Goal: Task Accomplishment & Management: Manage account settings

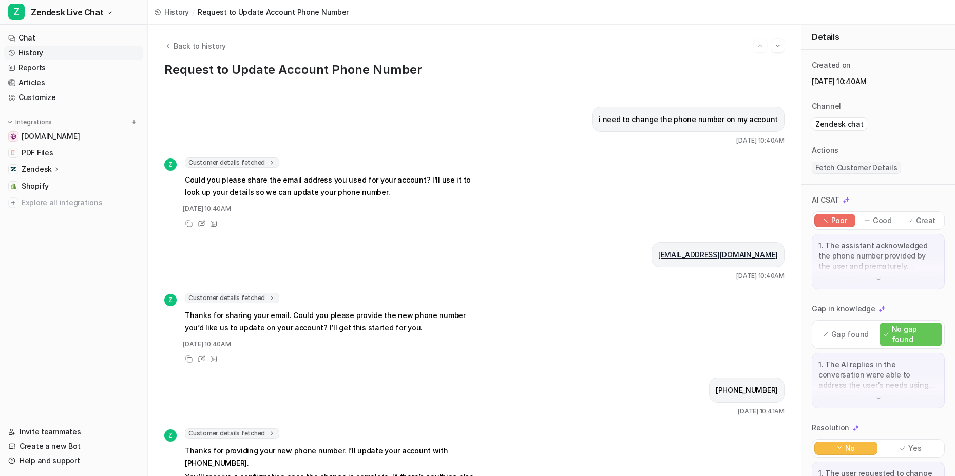
scroll to position [6, 0]
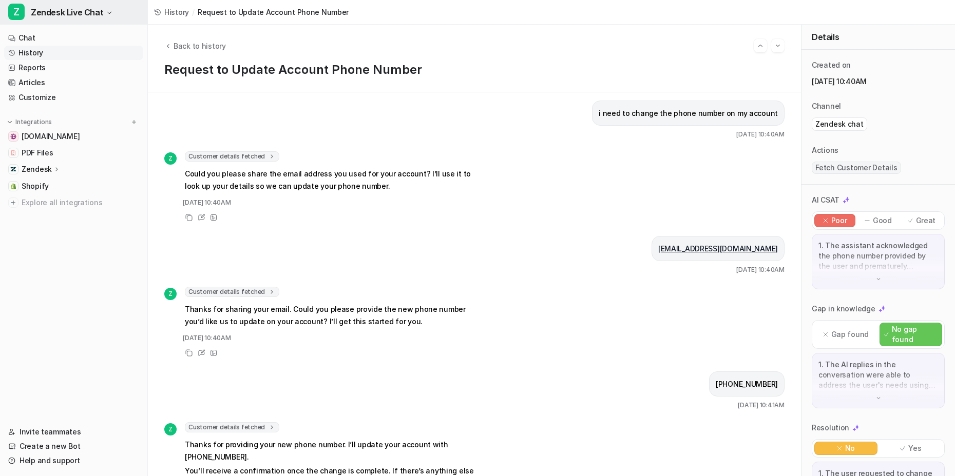
click at [67, 8] on span "Zendesk Live Chat" at bounding box center [67, 12] width 72 height 14
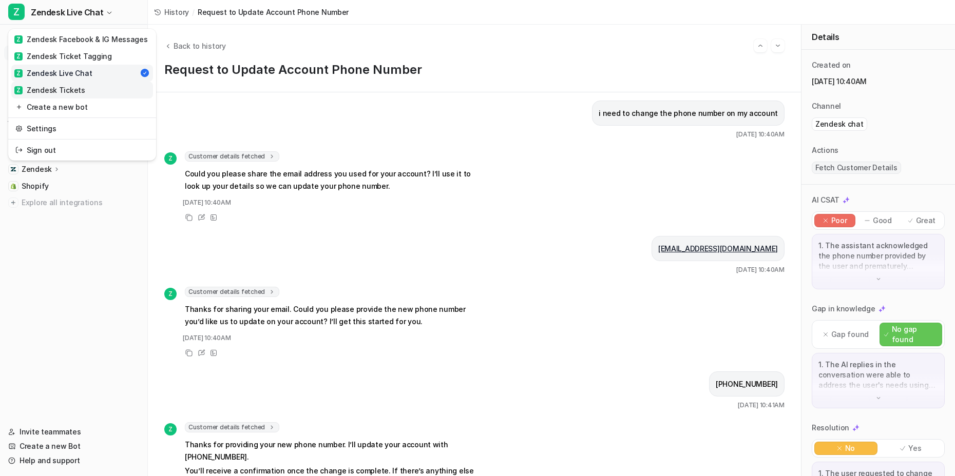
click at [80, 85] on div "Z Zendesk Tickets" at bounding box center [49, 90] width 71 height 11
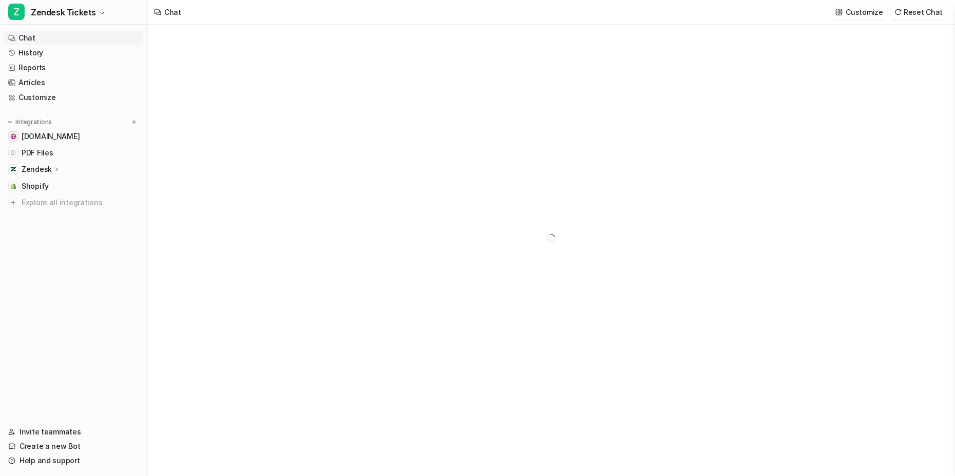
click at [61, 100] on link "Customize" at bounding box center [73, 97] width 139 height 14
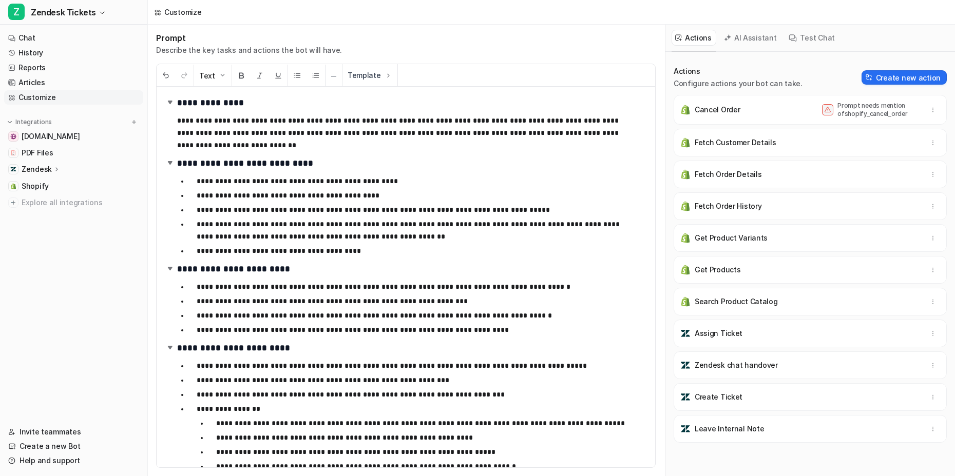
click at [245, 235] on p "**********" at bounding box center [414, 230] width 435 height 25
click at [905, 11] on span "Save changes" at bounding box center [918, 12] width 50 height 11
click at [64, 14] on span "Zendesk Tickets" at bounding box center [63, 12] width 65 height 14
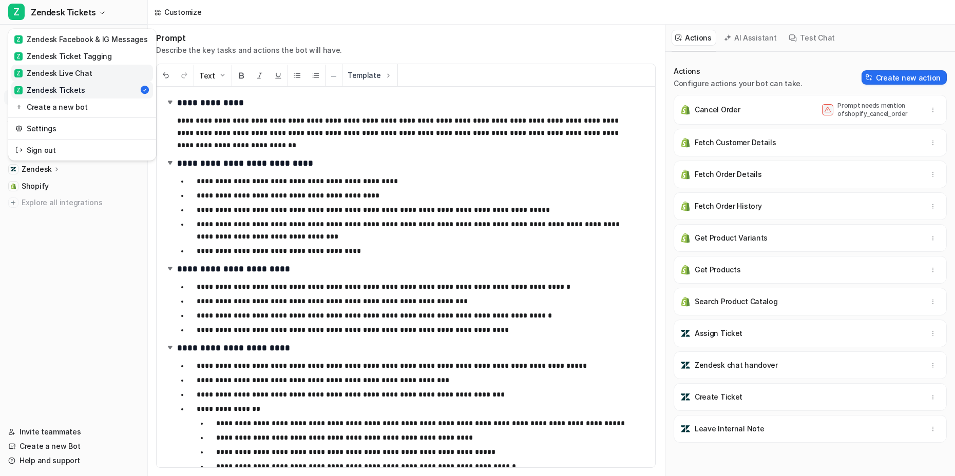
click at [83, 74] on div "Z Zendesk Live Chat" at bounding box center [53, 73] width 78 height 11
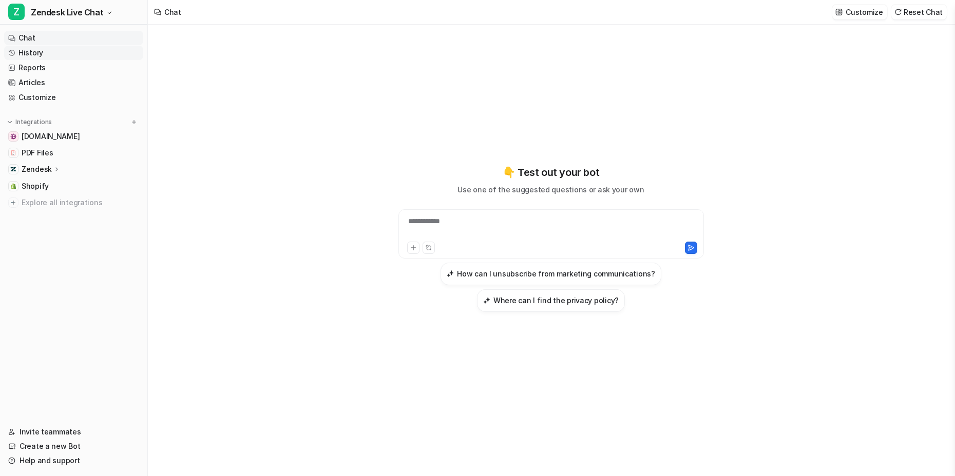
click at [51, 56] on link "History" at bounding box center [73, 53] width 139 height 14
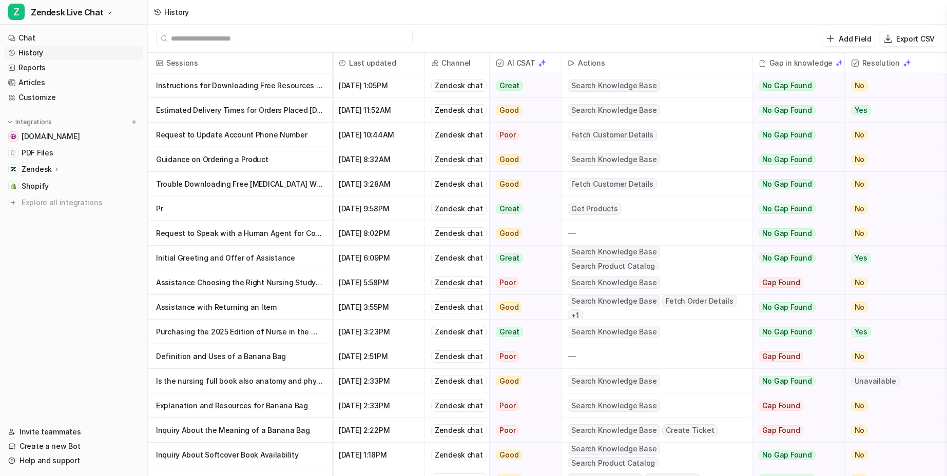
click at [262, 111] on p "Estimated Delivery Times for Orders Placed Today" at bounding box center [240, 110] width 168 height 25
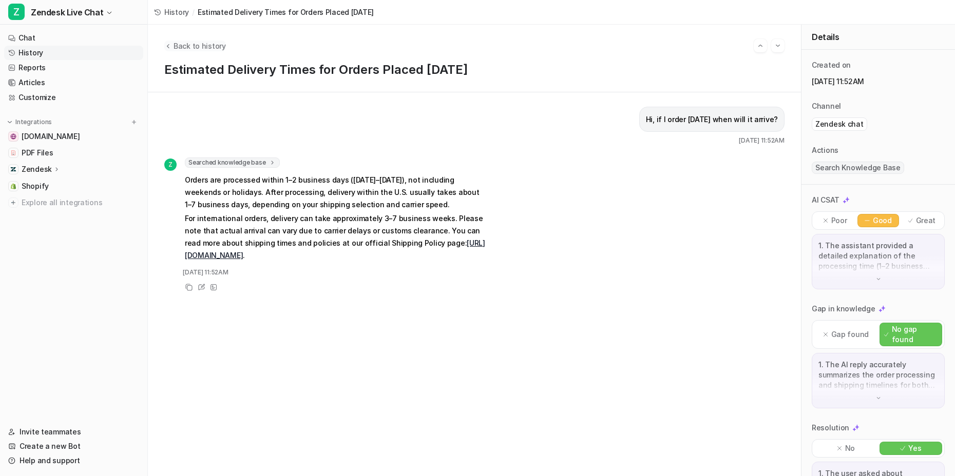
click at [203, 42] on span "Back to history" at bounding box center [200, 46] width 52 height 11
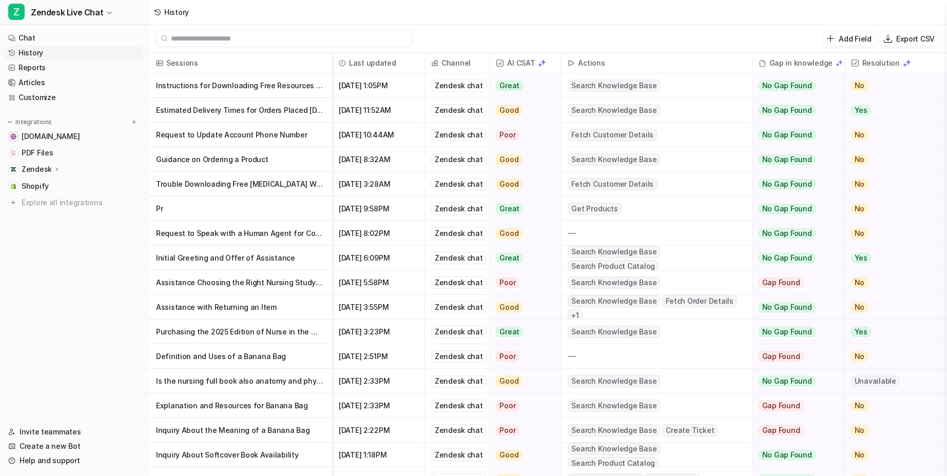
click at [279, 92] on p "Instructions for Downloading Free Resources via Email" at bounding box center [240, 85] width 168 height 25
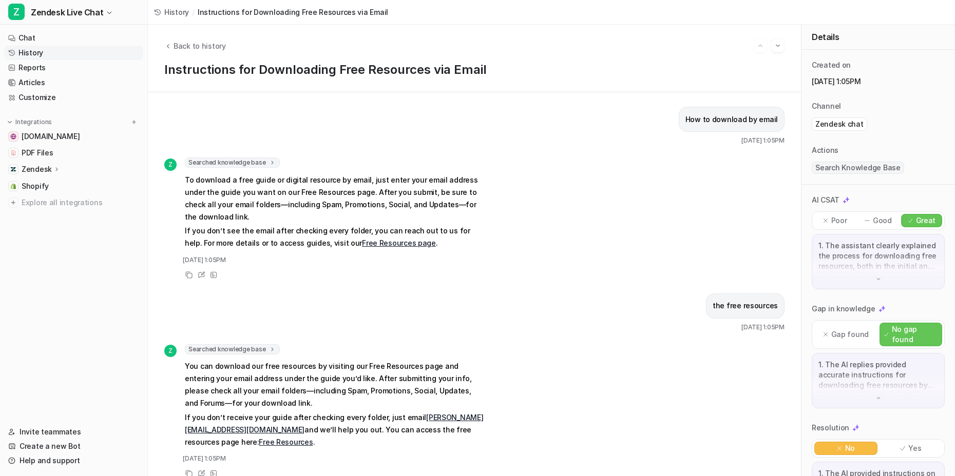
scroll to position [8, 0]
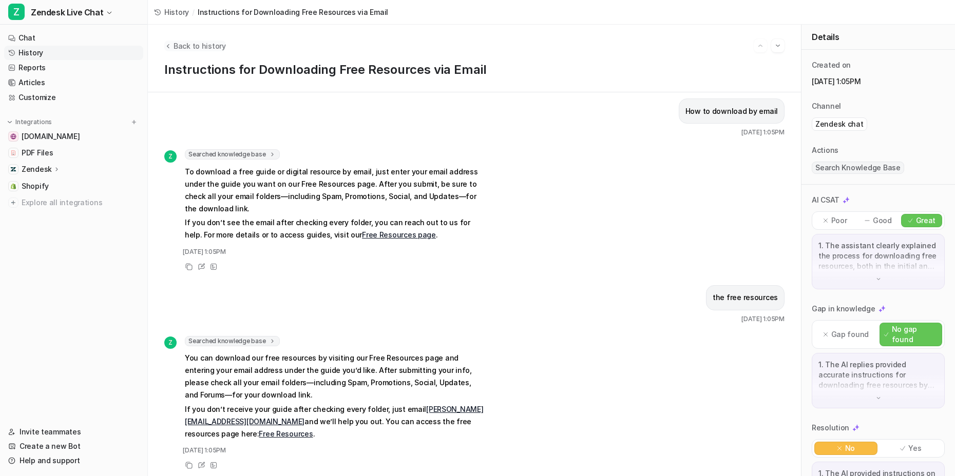
click at [203, 44] on span "Back to history" at bounding box center [200, 46] width 52 height 11
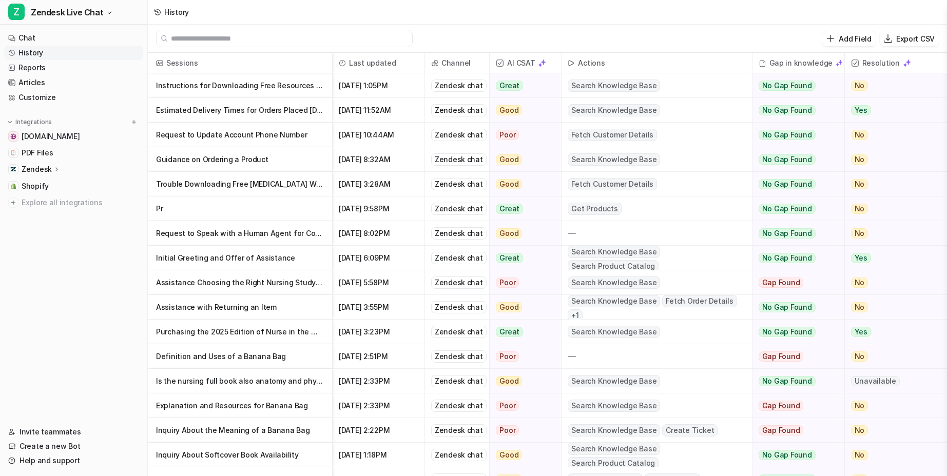
click at [263, 110] on p "Estimated Delivery Times for Orders Placed Today" at bounding box center [240, 110] width 168 height 25
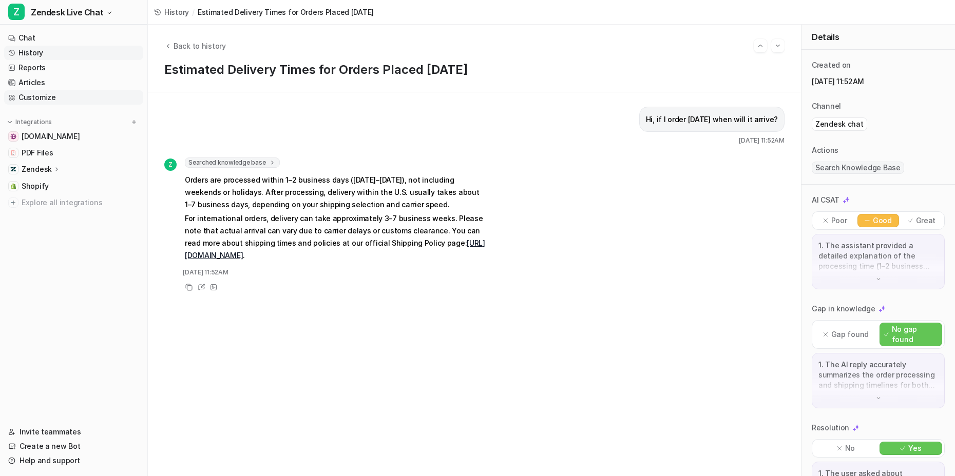
click at [53, 95] on link "Customize" at bounding box center [73, 97] width 139 height 14
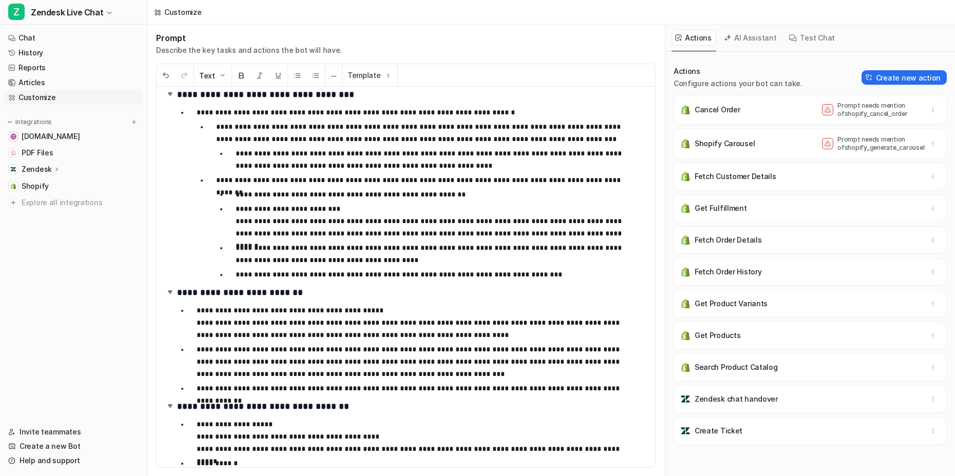
scroll to position [654, 0]
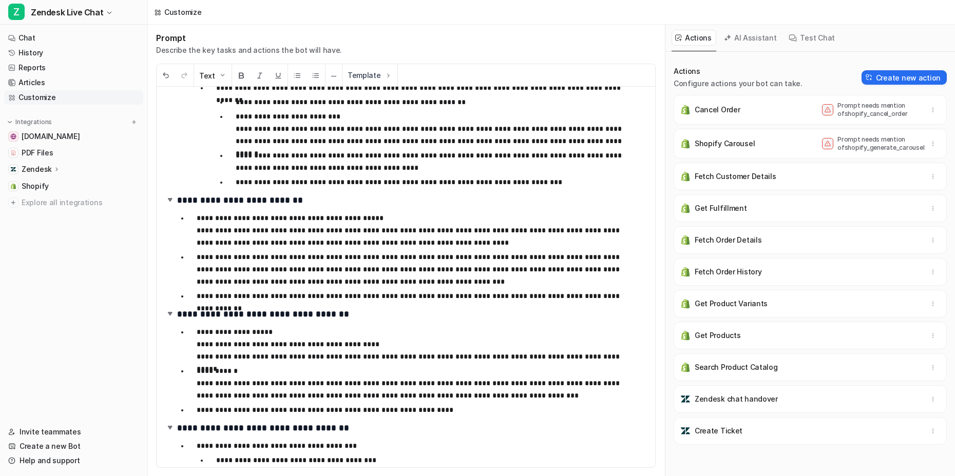
click at [467, 409] on p "**********" at bounding box center [414, 410] width 435 height 12
click at [465, 393] on p "**********" at bounding box center [414, 383] width 435 height 37
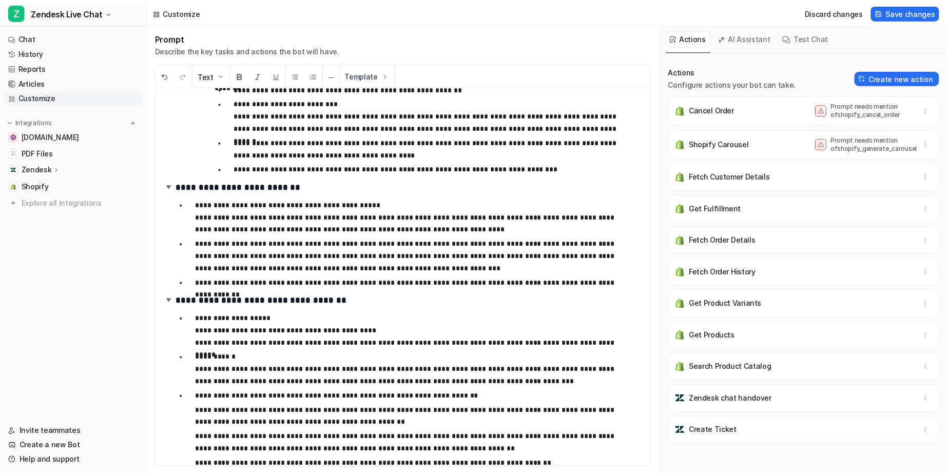
scroll to position [729, 0]
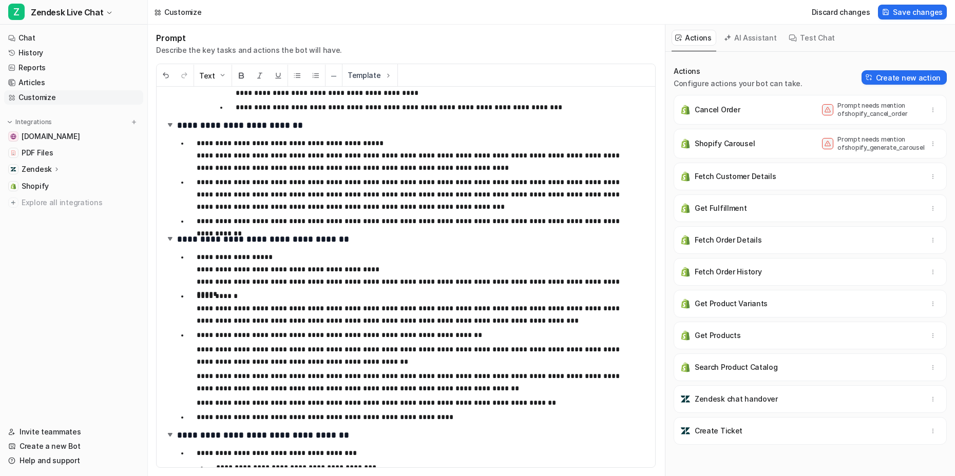
click at [188, 345] on li "**********" at bounding box center [413, 369] width 451 height 80
click at [198, 378] on ul "**********" at bounding box center [418, 376] width 443 height 66
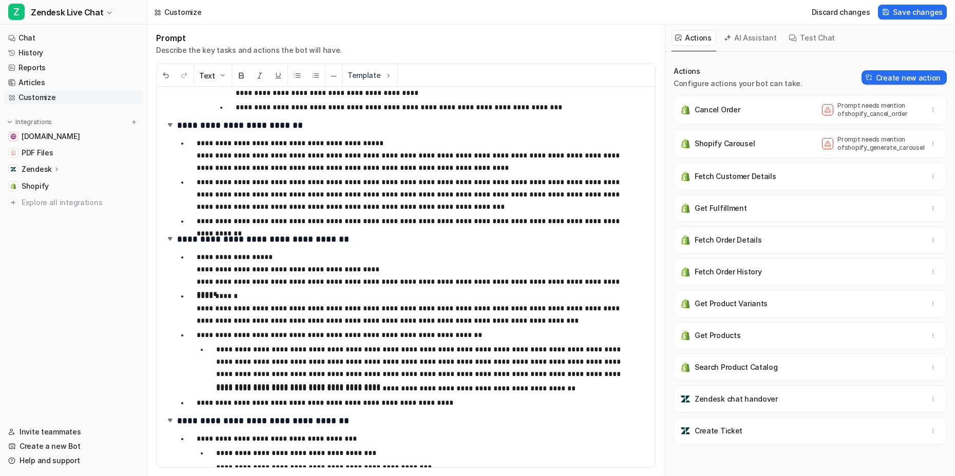
click at [349, 363] on p "**********" at bounding box center [423, 361] width 415 height 37
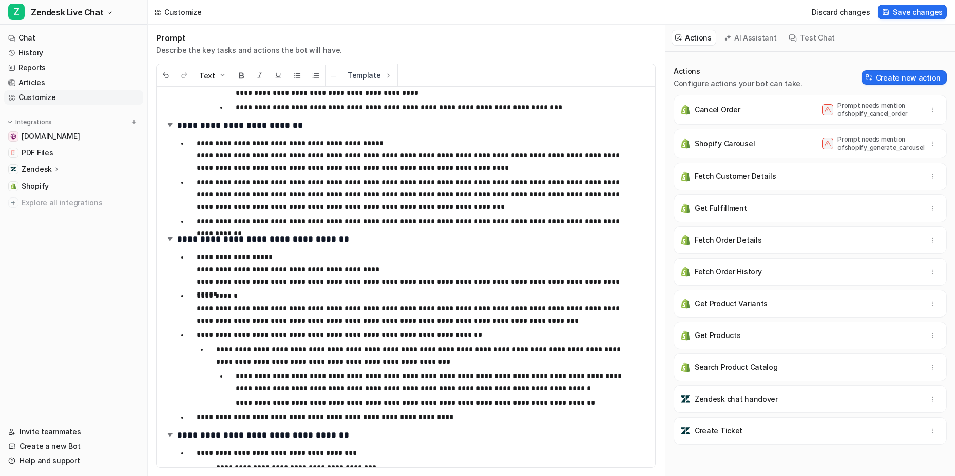
click at [238, 404] on p "**********" at bounding box center [434, 403] width 396 height 12
click at [298, 75] on img at bounding box center [297, 75] width 8 height 8
click at [907, 14] on span "Save changes" at bounding box center [918, 12] width 50 height 11
click at [45, 54] on link "History" at bounding box center [73, 53] width 139 height 14
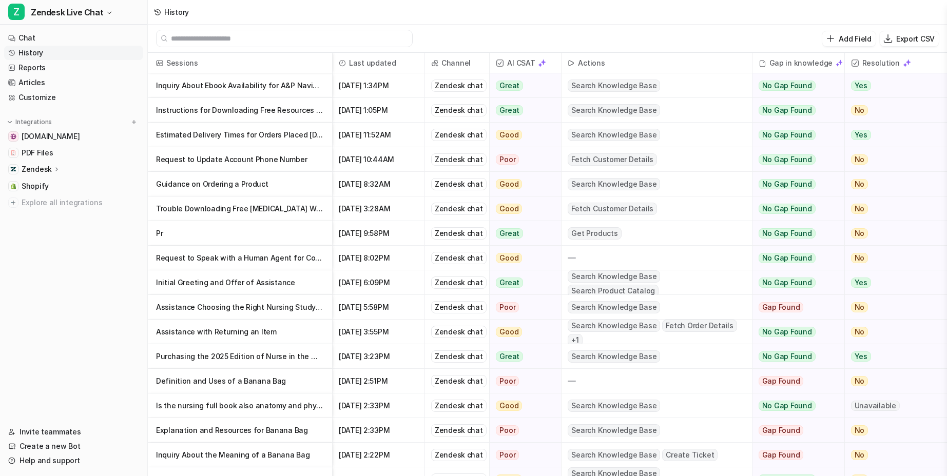
click at [242, 94] on p "Inquiry About Ebook Availability for A&P Navigator" at bounding box center [240, 85] width 168 height 25
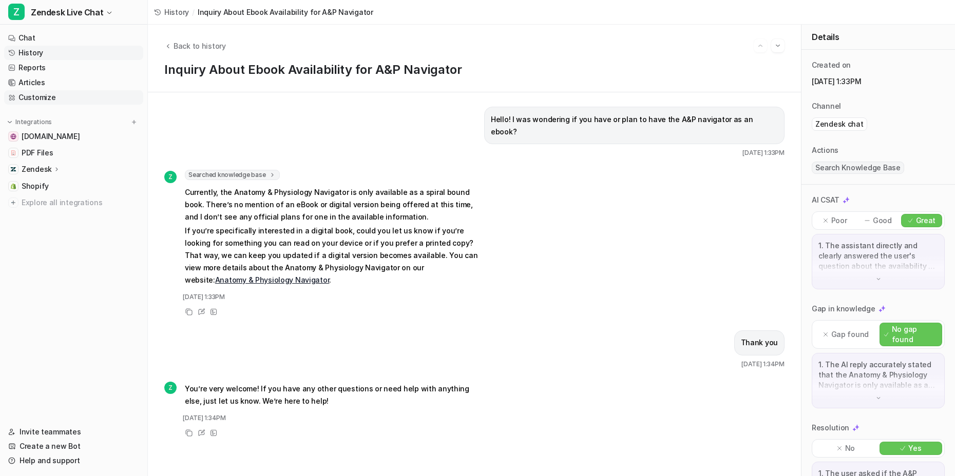
click at [39, 99] on link "Customize" at bounding box center [73, 97] width 139 height 14
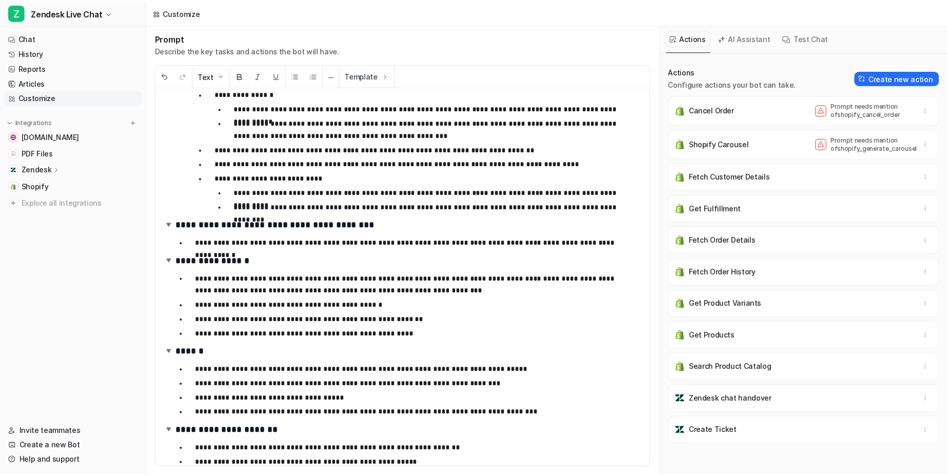
scroll to position [1461, 0]
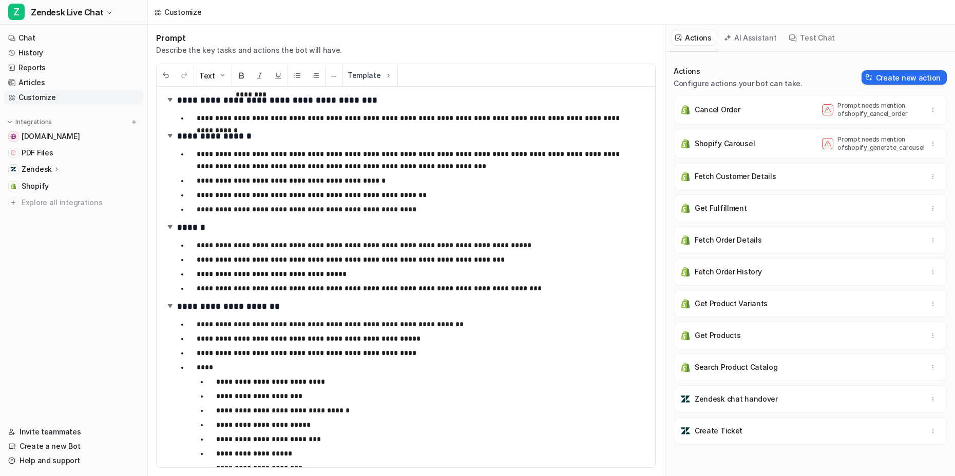
click at [344, 272] on p "**********" at bounding box center [414, 274] width 435 height 12
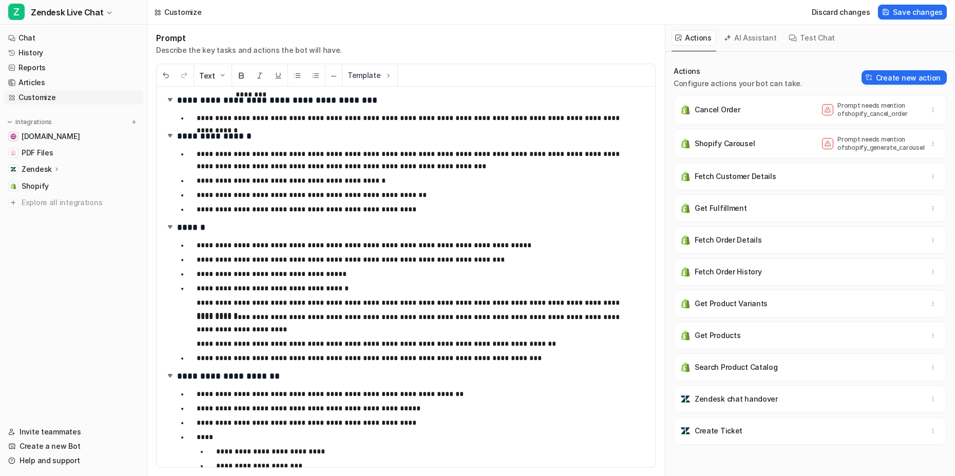
click at [189, 301] on li "**********" at bounding box center [413, 316] width 451 height 68
click at [168, 315] on div "**********" at bounding box center [402, 277] width 491 height 381
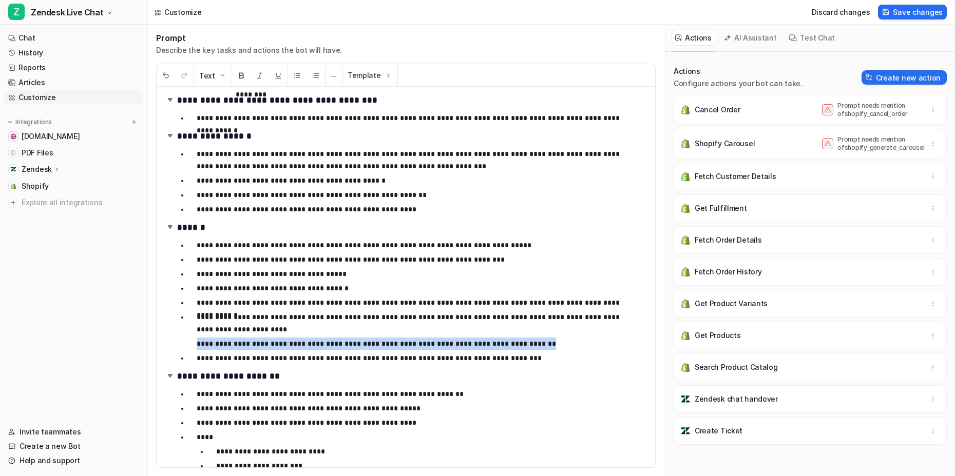
drag, startPoint x: 302, startPoint y: 346, endPoint x: 584, endPoint y: 341, distance: 282.4
click at [584, 341] on li "**********" at bounding box center [413, 330] width 451 height 39
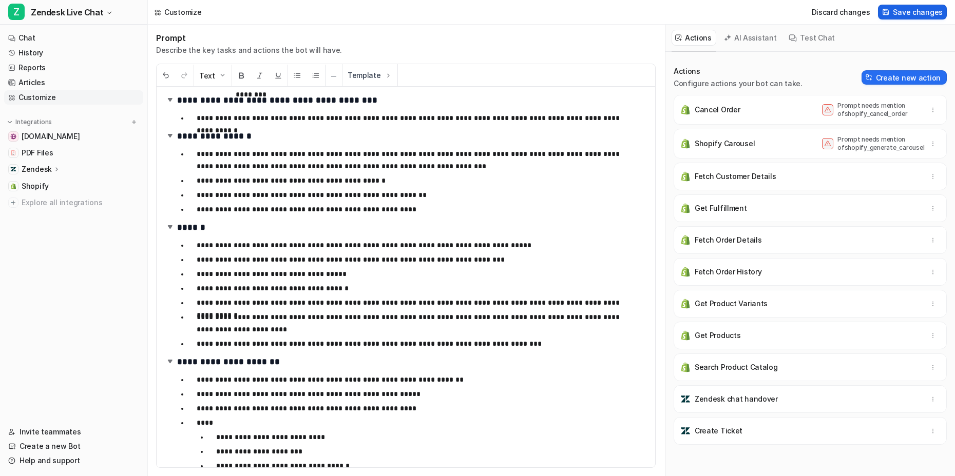
click at [937, 13] on span "Save changes" at bounding box center [918, 12] width 50 height 11
click at [85, 46] on link "History" at bounding box center [73, 53] width 139 height 14
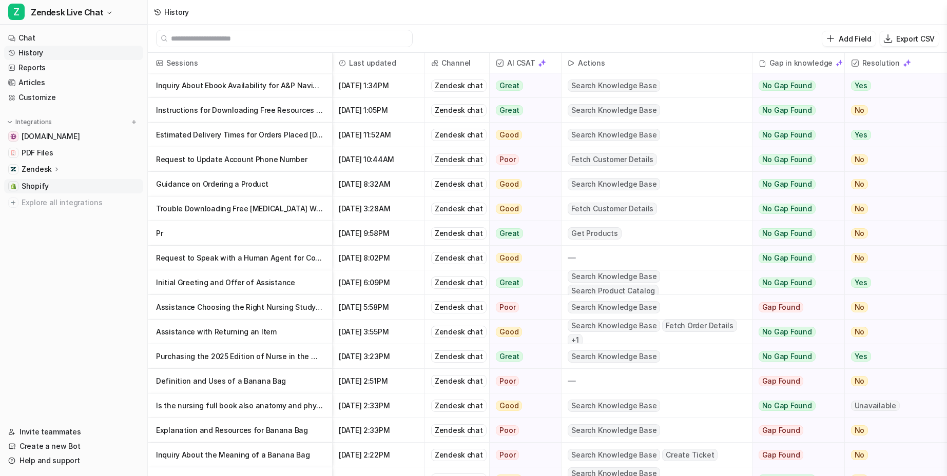
click at [68, 189] on link "Shopify" at bounding box center [73, 186] width 139 height 14
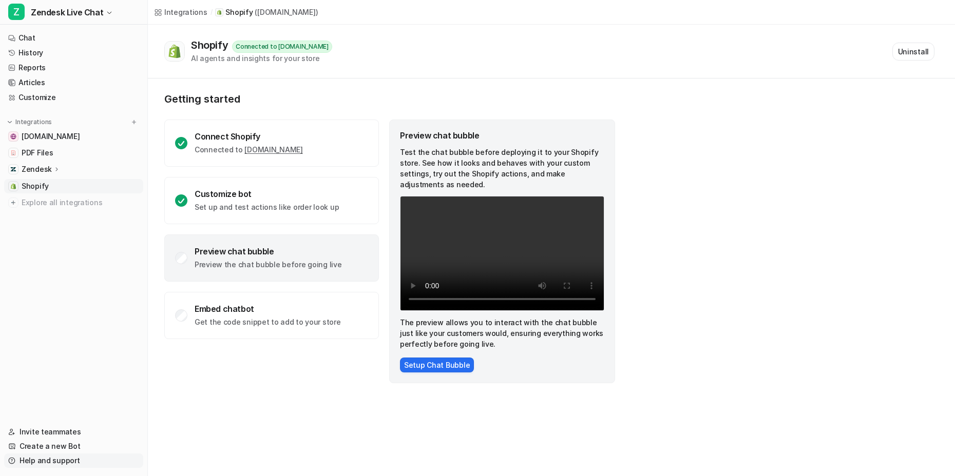
click at [40, 459] on link "Help and support" at bounding box center [73, 461] width 139 height 14
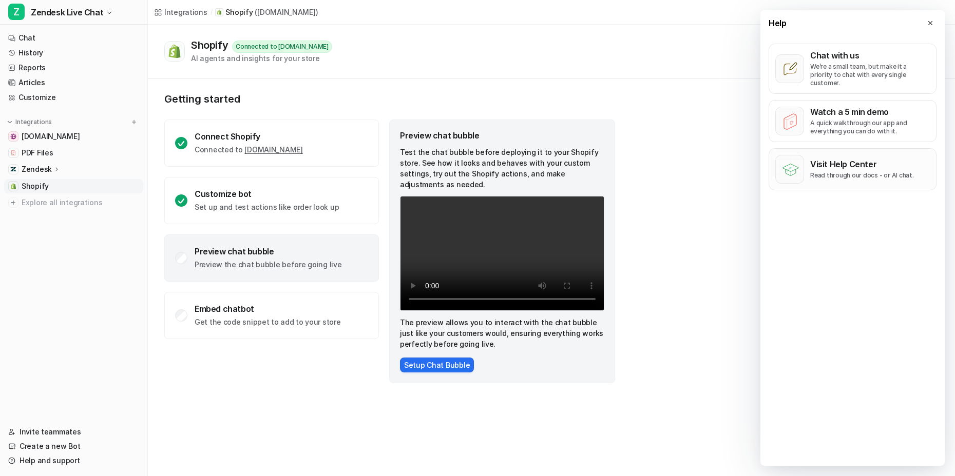
click at [823, 159] on p "Visit Help Center" at bounding box center [862, 164] width 104 height 10
click at [35, 56] on link "History" at bounding box center [73, 53] width 139 height 14
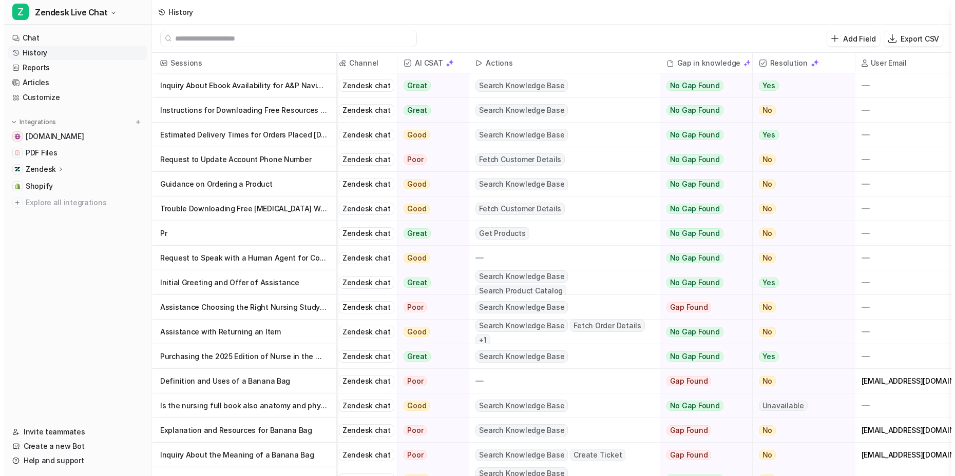
scroll to position [0, 124]
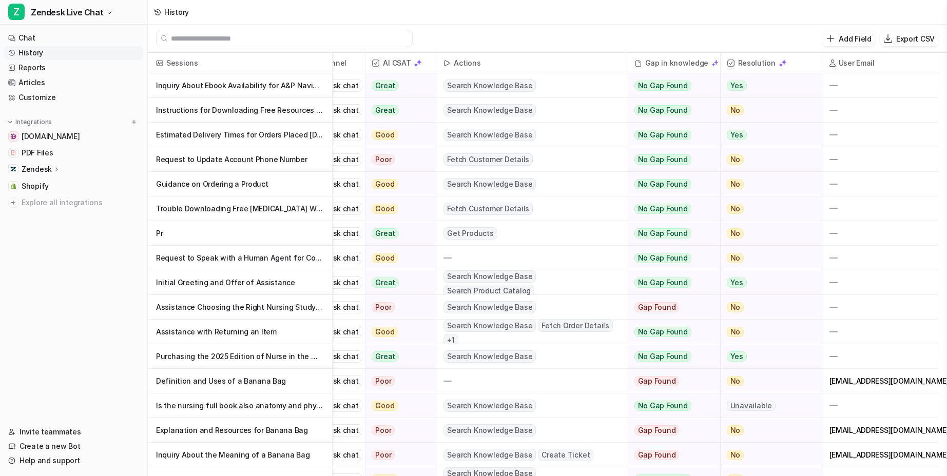
click at [266, 208] on p "Trouble Downloading Free [MEDICAL_DATA] Worksheet Guide" at bounding box center [240, 209] width 168 height 25
click at [306, 205] on p "Trouble Downloading Free [MEDICAL_DATA] Worksheet Guide" at bounding box center [240, 209] width 168 height 25
click at [296, 187] on p "Guidance on Ordering a Product" at bounding box center [240, 184] width 168 height 25
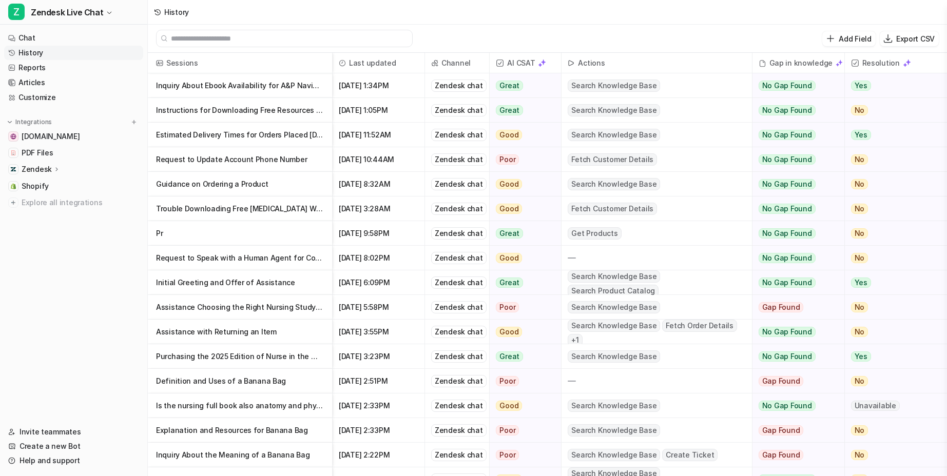
click at [228, 185] on p "Guidance on Ordering a Product" at bounding box center [240, 184] width 168 height 25
click at [228, 209] on p "Trouble Downloading Free [MEDICAL_DATA] Worksheet Guide" at bounding box center [240, 209] width 168 height 25
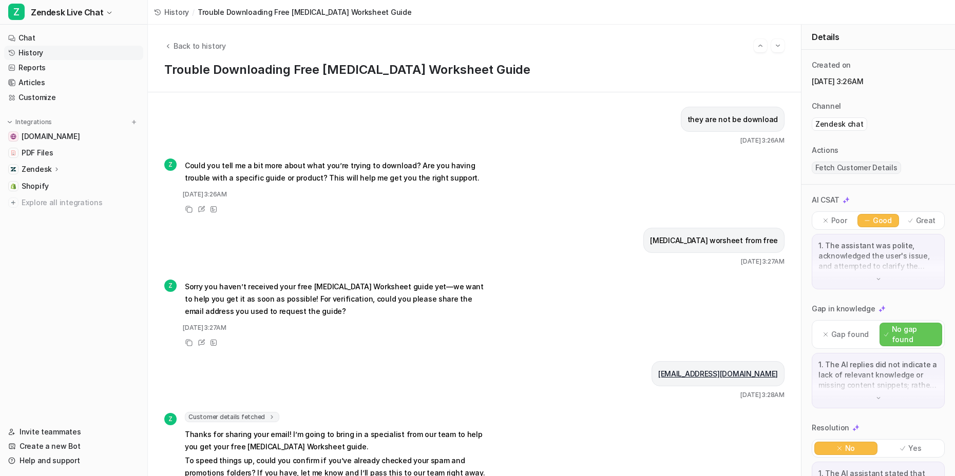
scroll to position [212, 0]
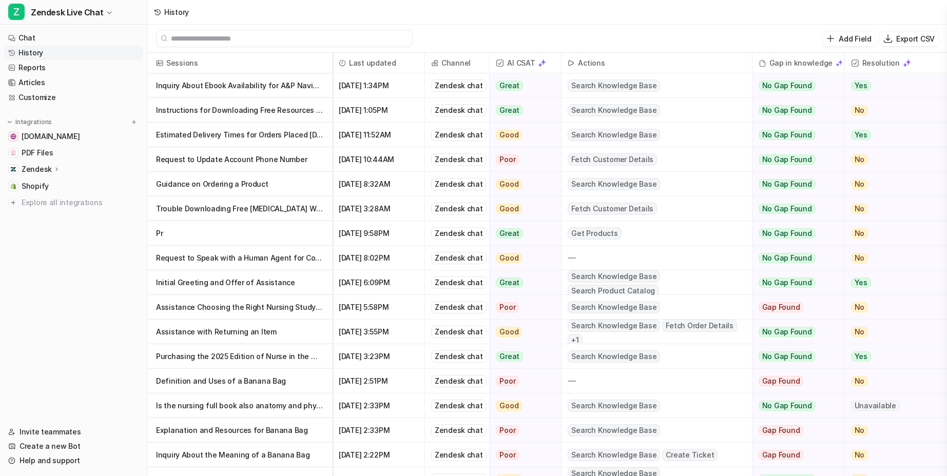
click at [248, 164] on p "Request to Update Account Phone Number" at bounding box center [240, 159] width 168 height 25
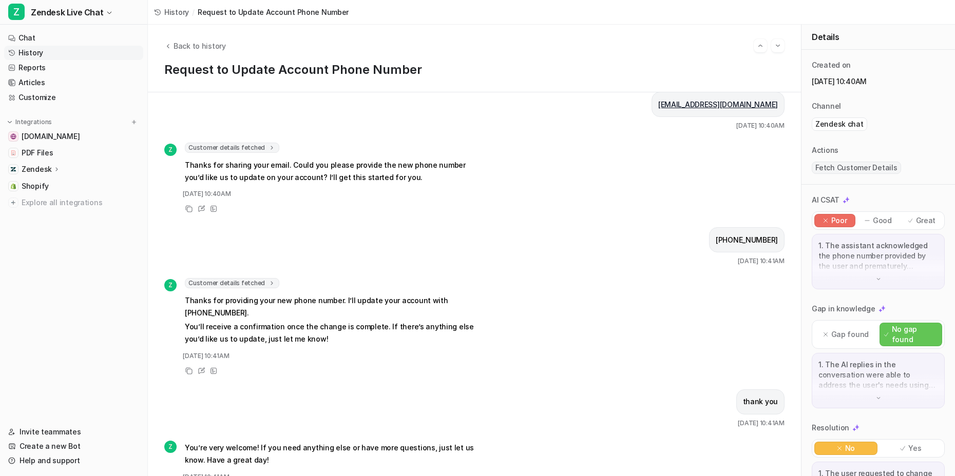
scroll to position [144, 0]
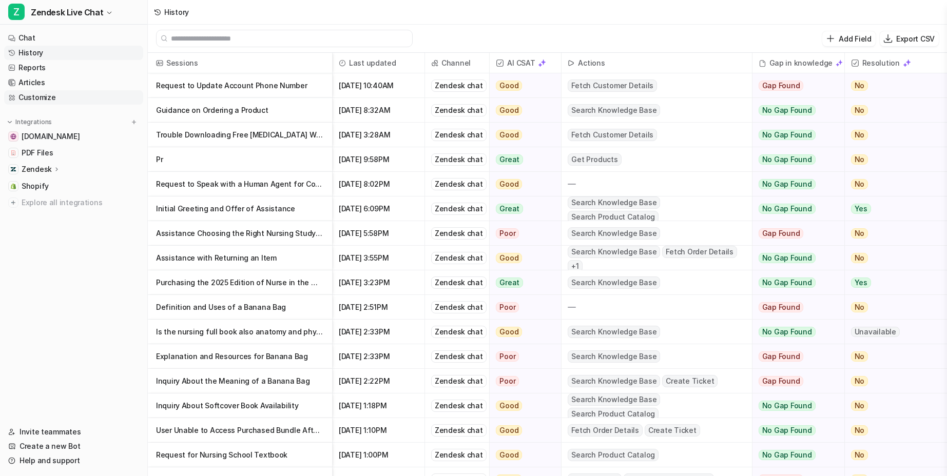
click at [56, 99] on link "Customize" at bounding box center [73, 97] width 139 height 14
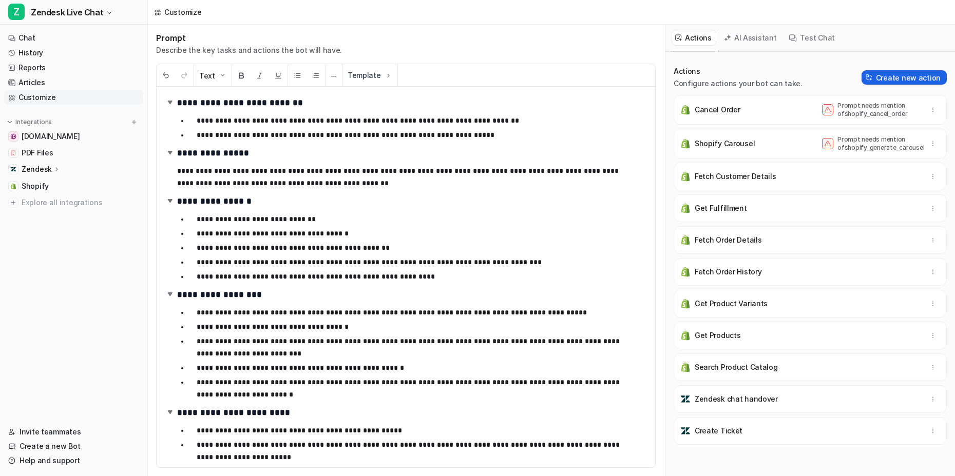
click at [889, 74] on button "Create new action" at bounding box center [903, 77] width 85 height 14
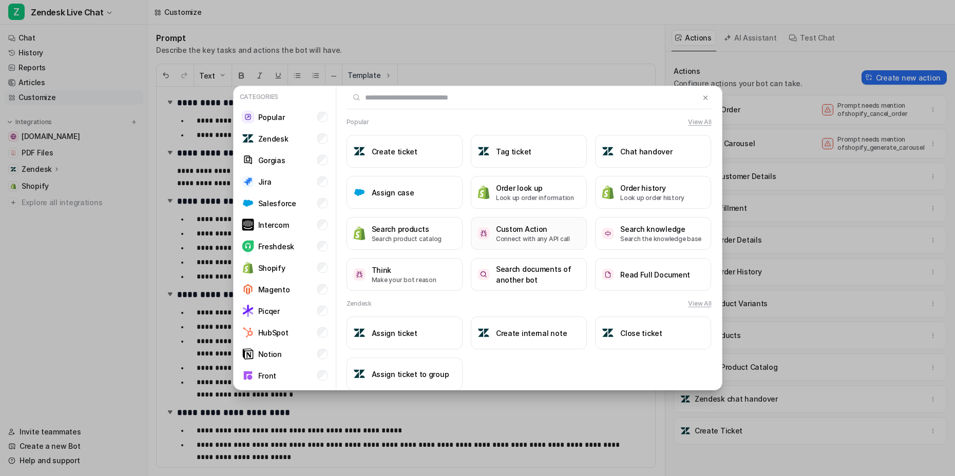
click at [512, 233] on h3 "Custom Action" at bounding box center [533, 229] width 74 height 11
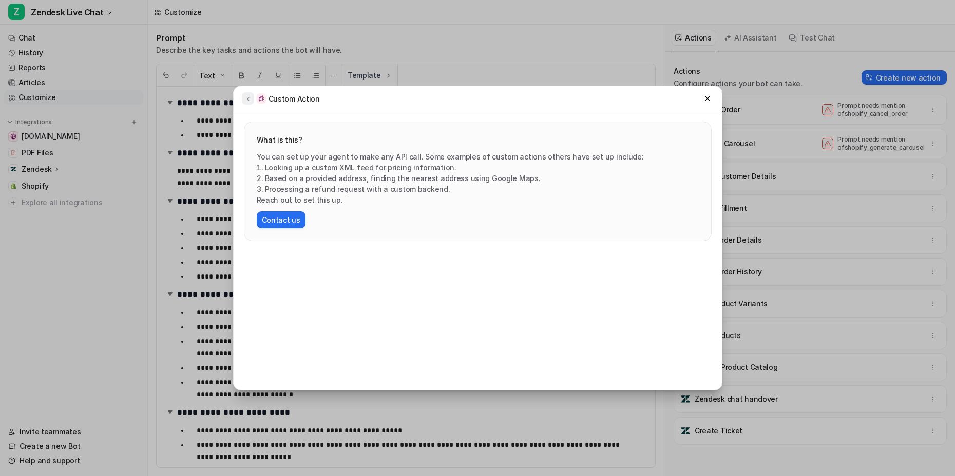
click at [251, 100] on icon at bounding box center [247, 99] width 7 height 8
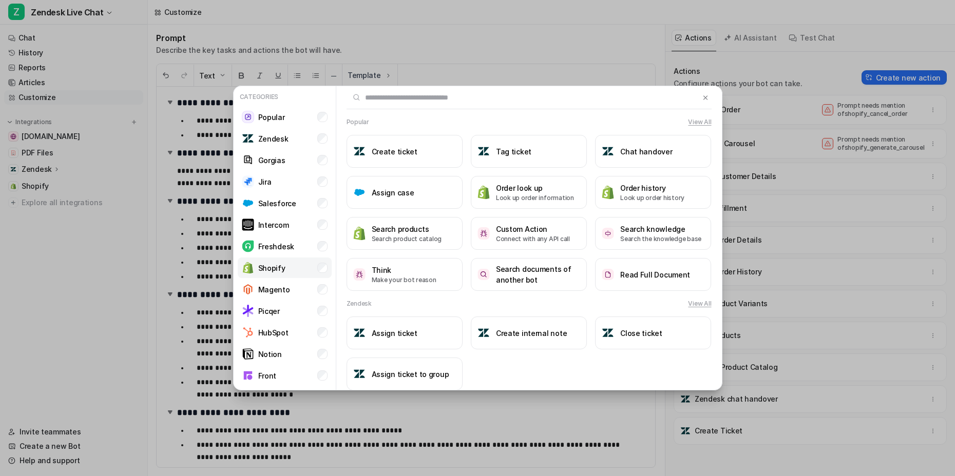
click at [295, 272] on li "Shopify" at bounding box center [285, 268] width 94 height 21
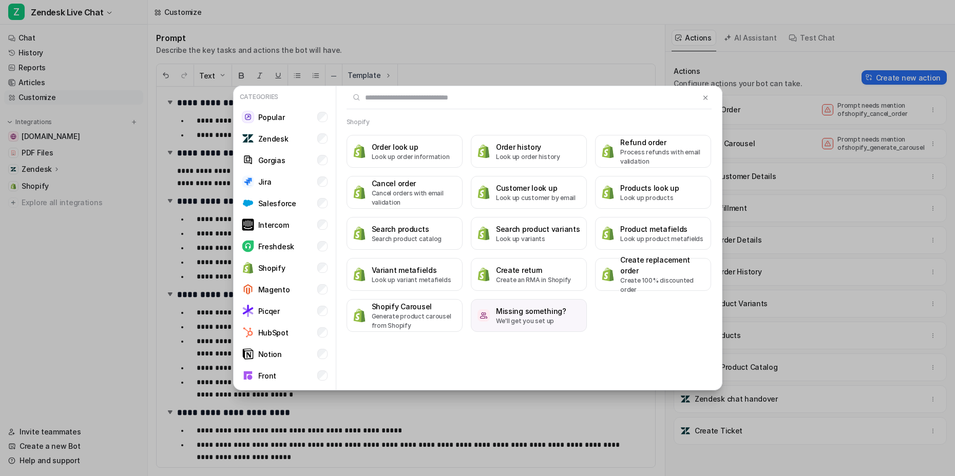
click at [539, 313] on h3 "Missing something?" at bounding box center [531, 311] width 70 height 11
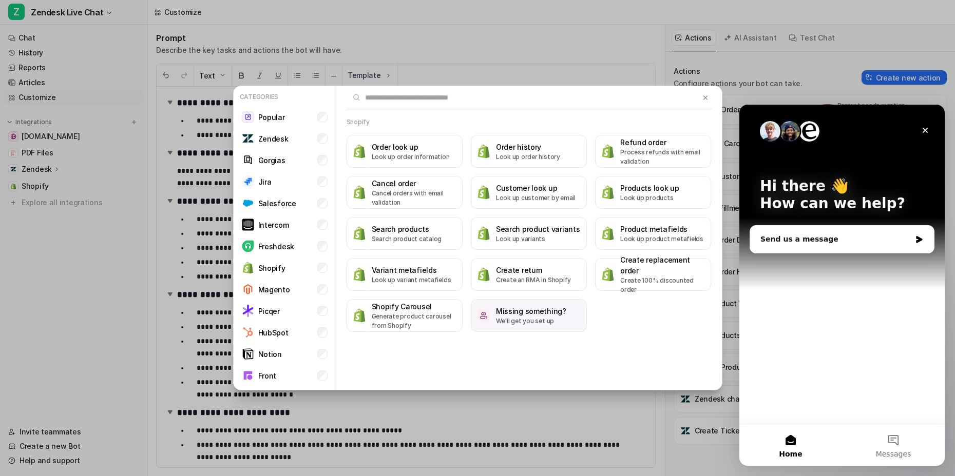
click at [535, 315] on h3 "Missing something?" at bounding box center [531, 311] width 70 height 11
click at [926, 126] on icon "Close" at bounding box center [925, 130] width 8 height 8
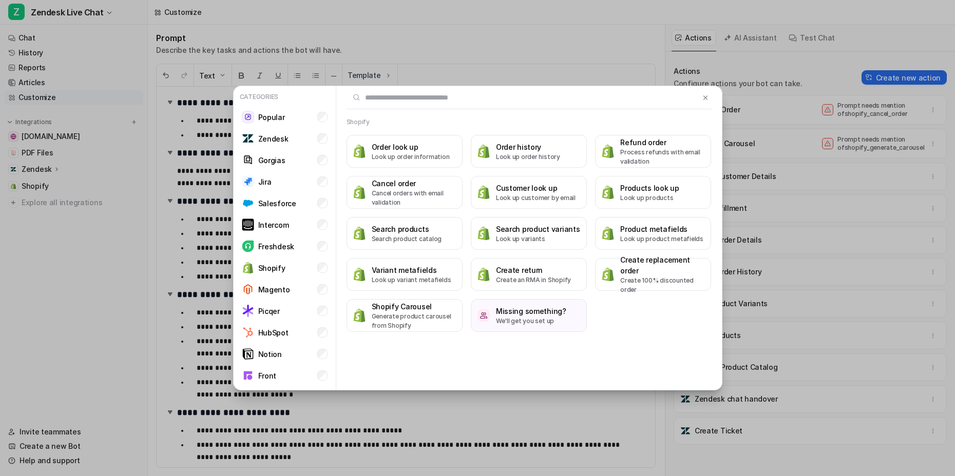
click at [85, 278] on div "Categories Popular Zendesk Gorgias Jira Salesforce Intercom Freshdesk Shopify M…" at bounding box center [477, 238] width 955 height 476
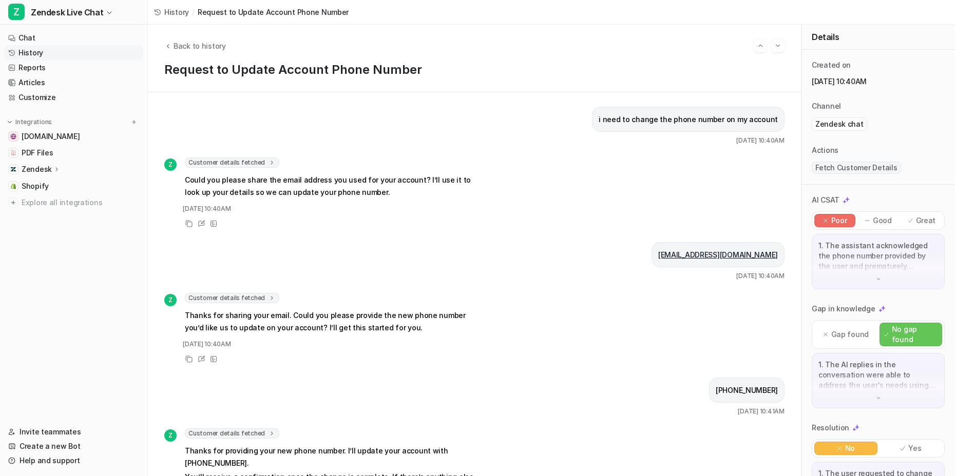
click at [62, 59] on link "History" at bounding box center [73, 53] width 139 height 14
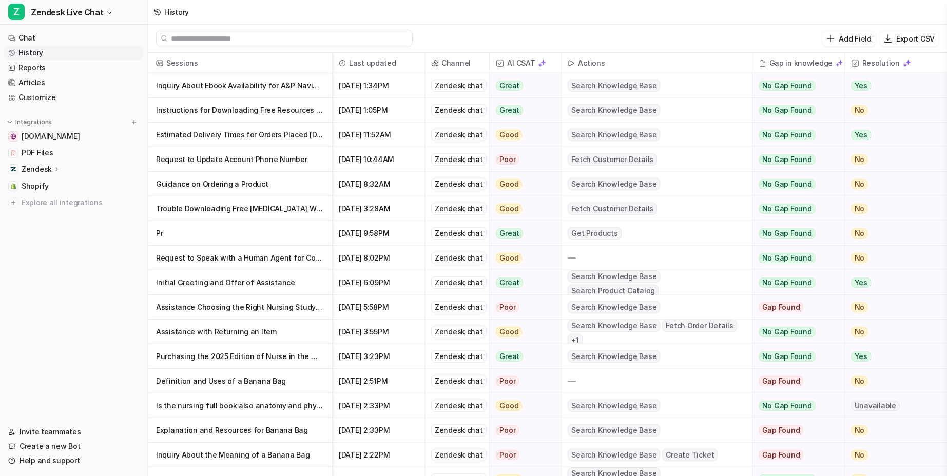
click at [49, 169] on p "Zendesk" at bounding box center [37, 169] width 30 height 10
click at [51, 194] on link "Sources" at bounding box center [79, 199] width 128 height 14
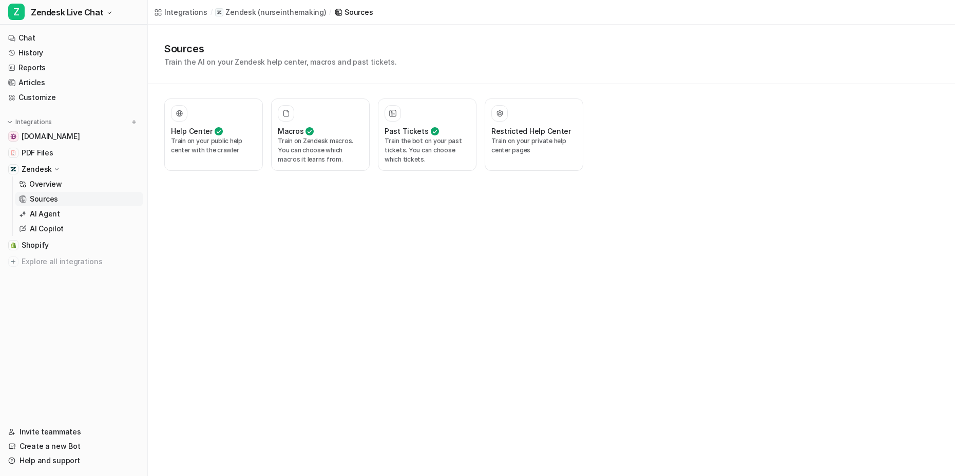
click at [55, 169] on icon at bounding box center [57, 169] width 4 height 2
click at [606, 177] on div "Sources Train the AI on your Zendesk help center, macros and past tickets. Help…" at bounding box center [551, 105] width 807 height 161
click at [424, 149] on p "Train the bot on your past tickets. You can choose which tickets." at bounding box center [427, 151] width 85 height 28
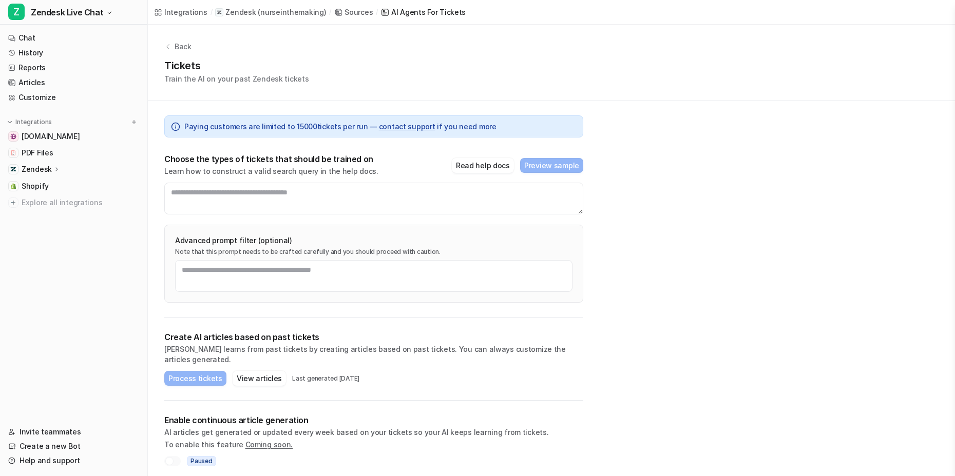
click at [172, 457] on div at bounding box center [169, 461] width 8 height 8
click at [265, 440] on span "Coming soon." at bounding box center [269, 444] width 48 height 9
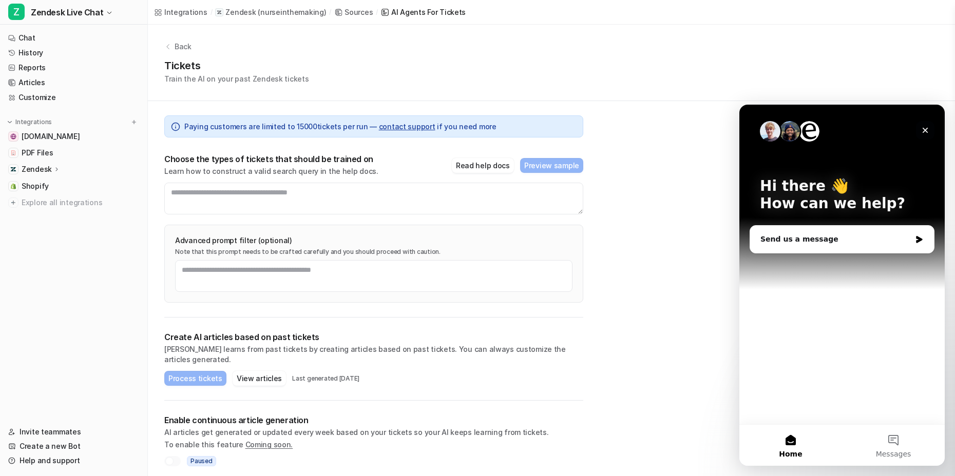
click at [927, 129] on icon "Close" at bounding box center [926, 131] width 6 height 6
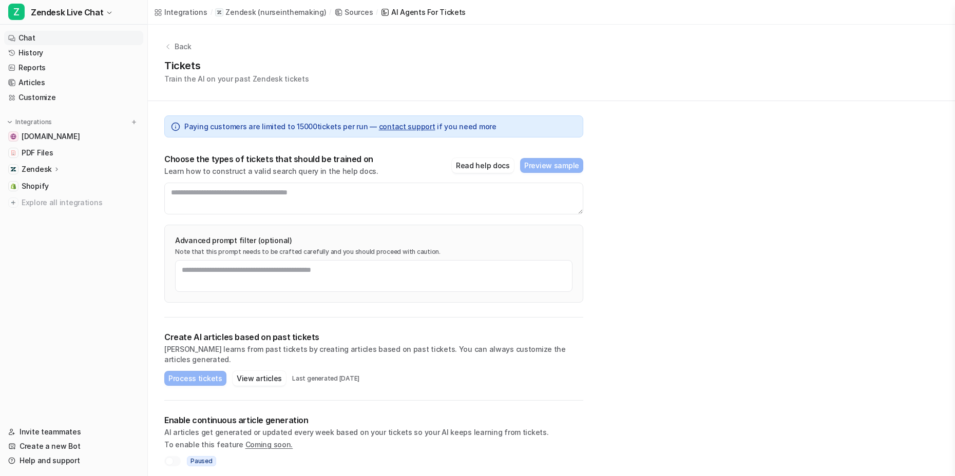
click at [62, 38] on link "Chat" at bounding box center [73, 38] width 139 height 14
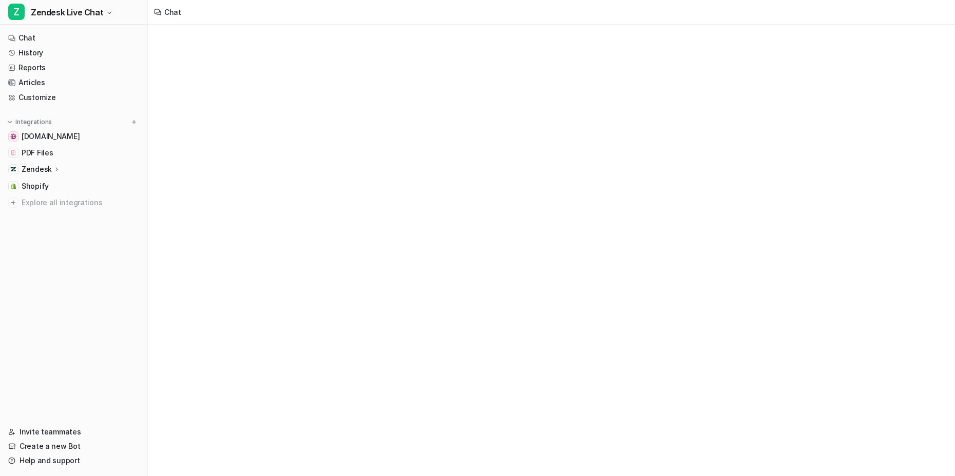
click at [53, 309] on nav "Chat History Reports Articles Customize Integrations anurseinthemaking.com PDF …" at bounding box center [73, 222] width 147 height 390
